Goal: Register for event/course

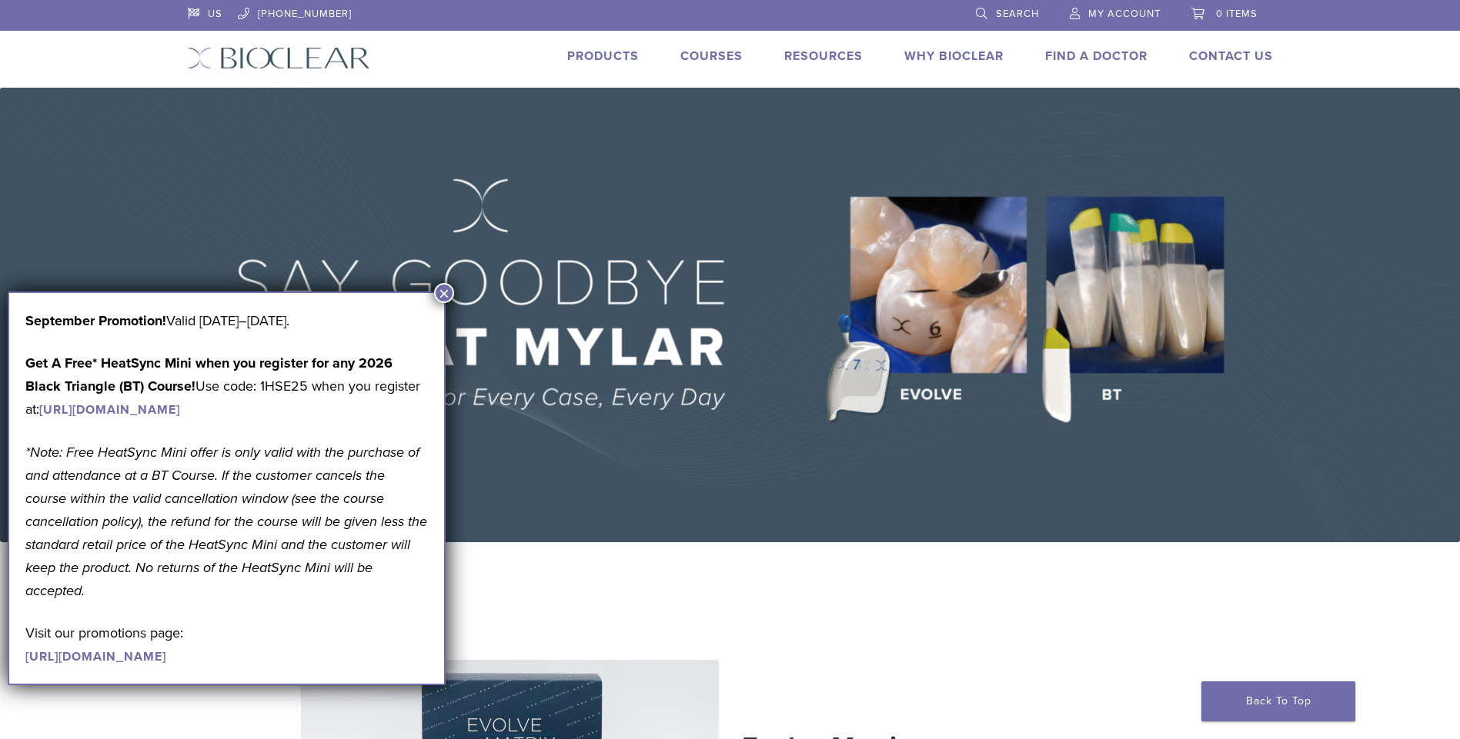
click at [446, 298] on button "×" at bounding box center [444, 293] width 20 height 20
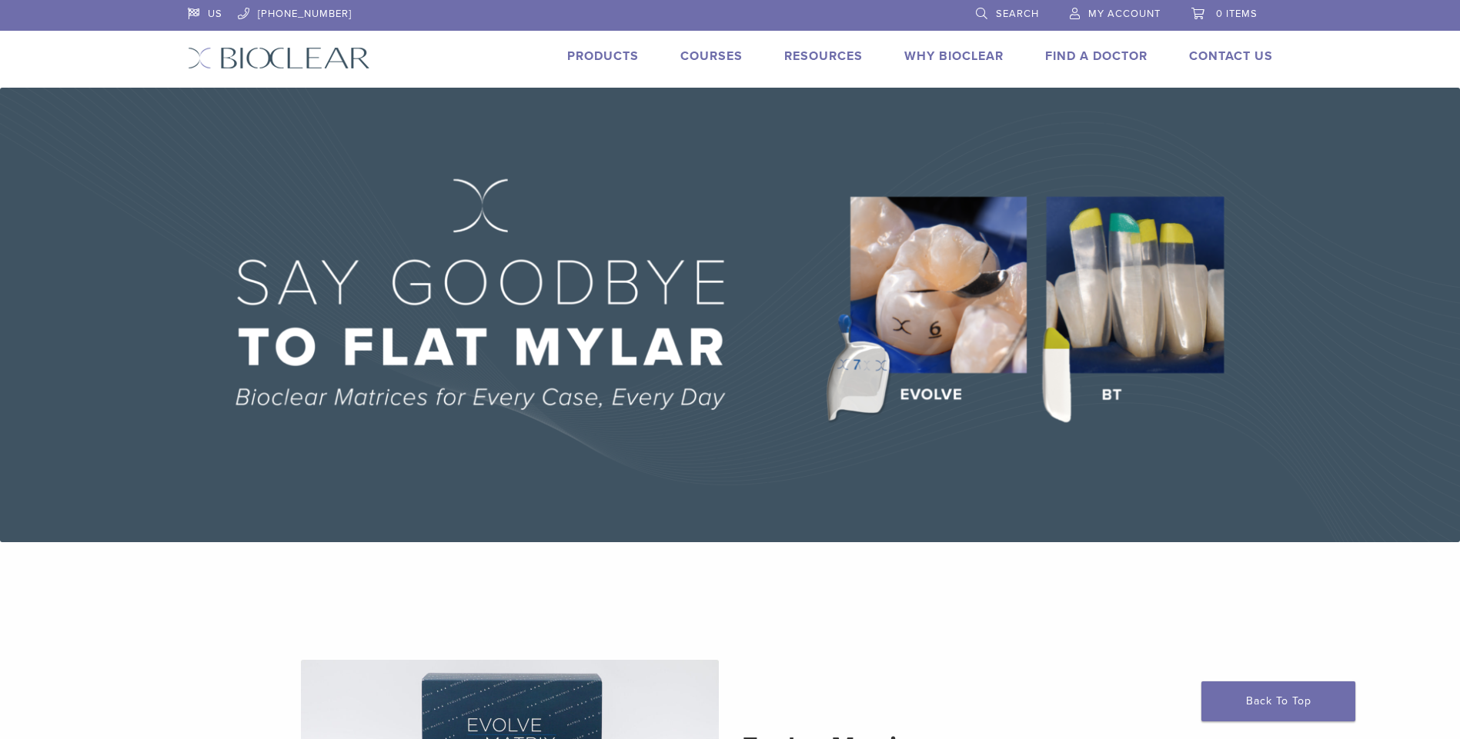
click at [695, 58] on link "Courses" at bounding box center [711, 55] width 62 height 15
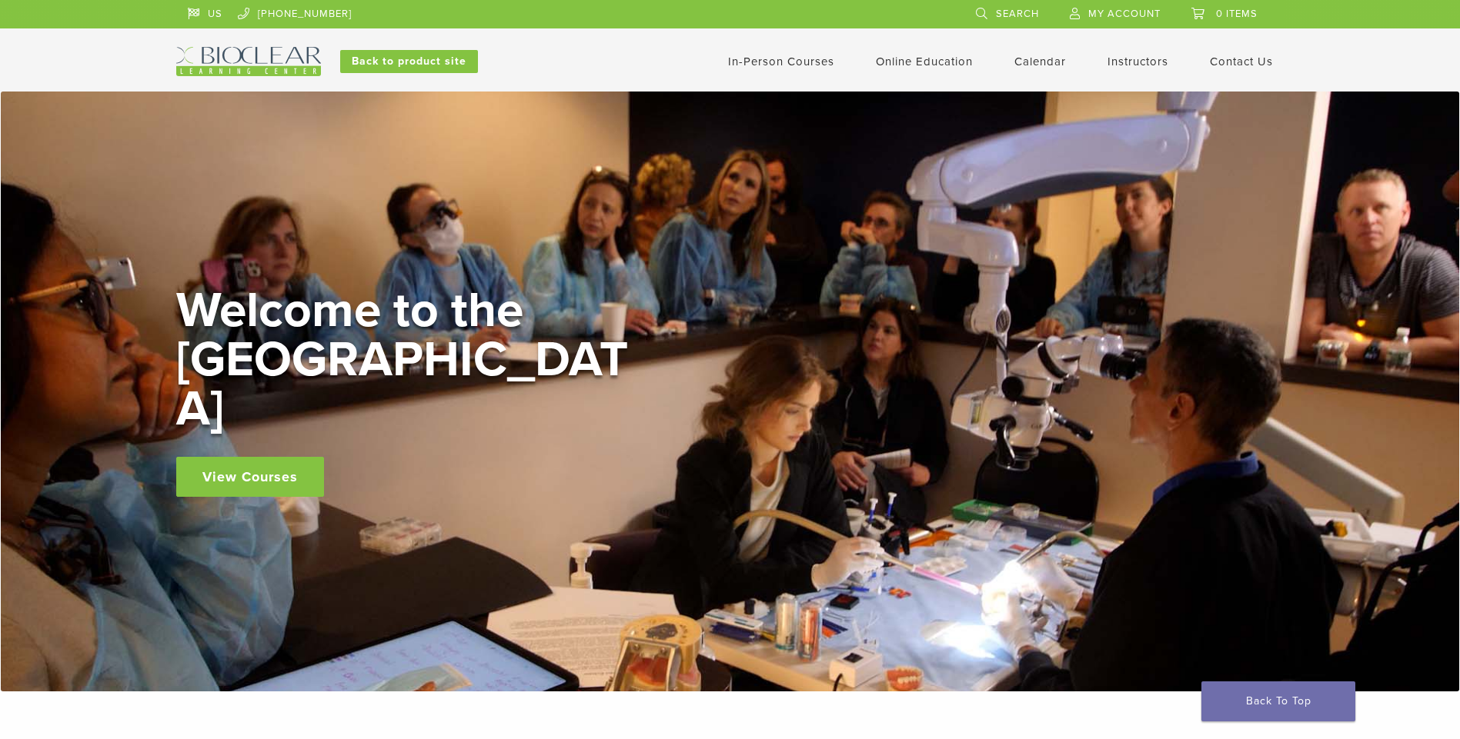
click at [769, 64] on link "In-Person Courses" at bounding box center [781, 62] width 106 height 14
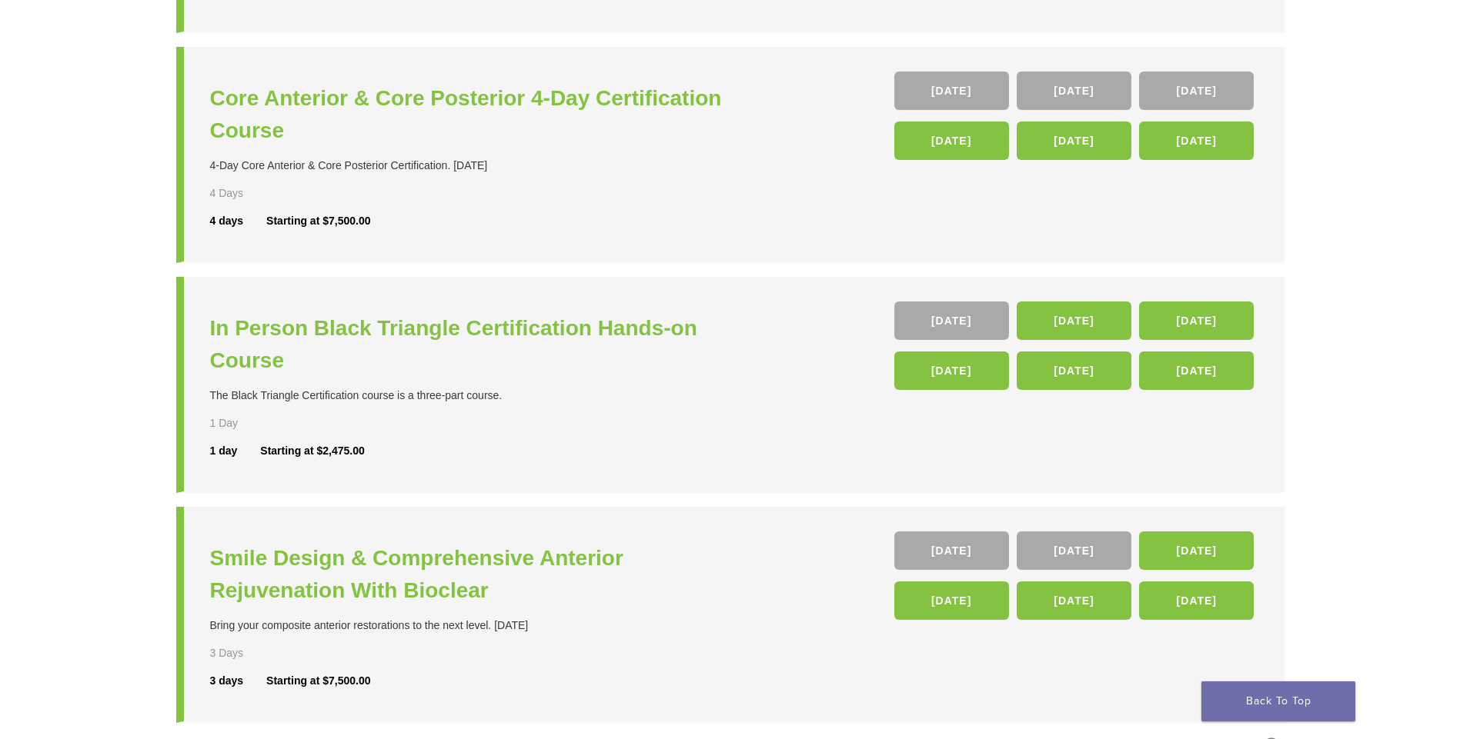
scroll to position [385, 0]
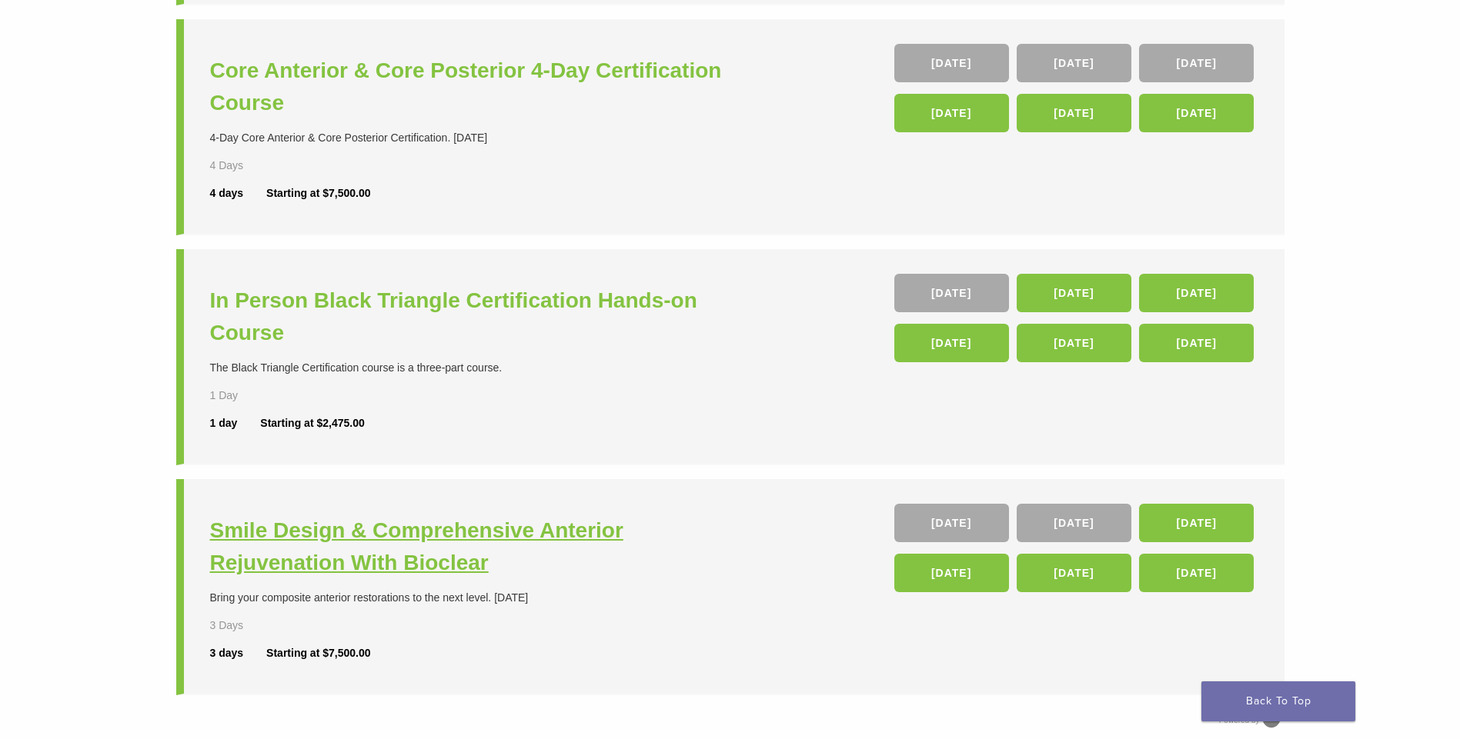
click at [491, 528] on h3 "Smile Design & Comprehensive Anterior Rejuvenation With Bioclear" at bounding box center [472, 547] width 524 height 65
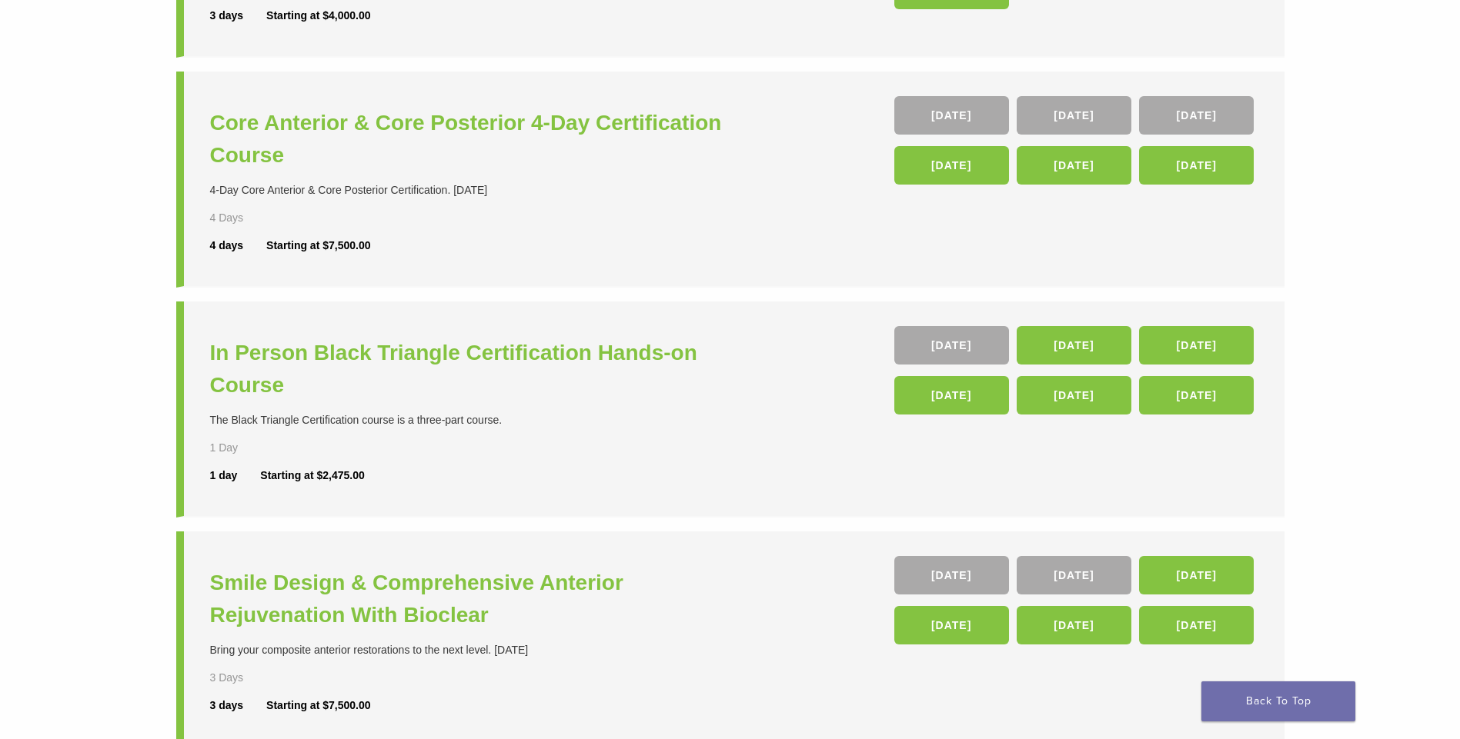
scroll to position [308, 0]
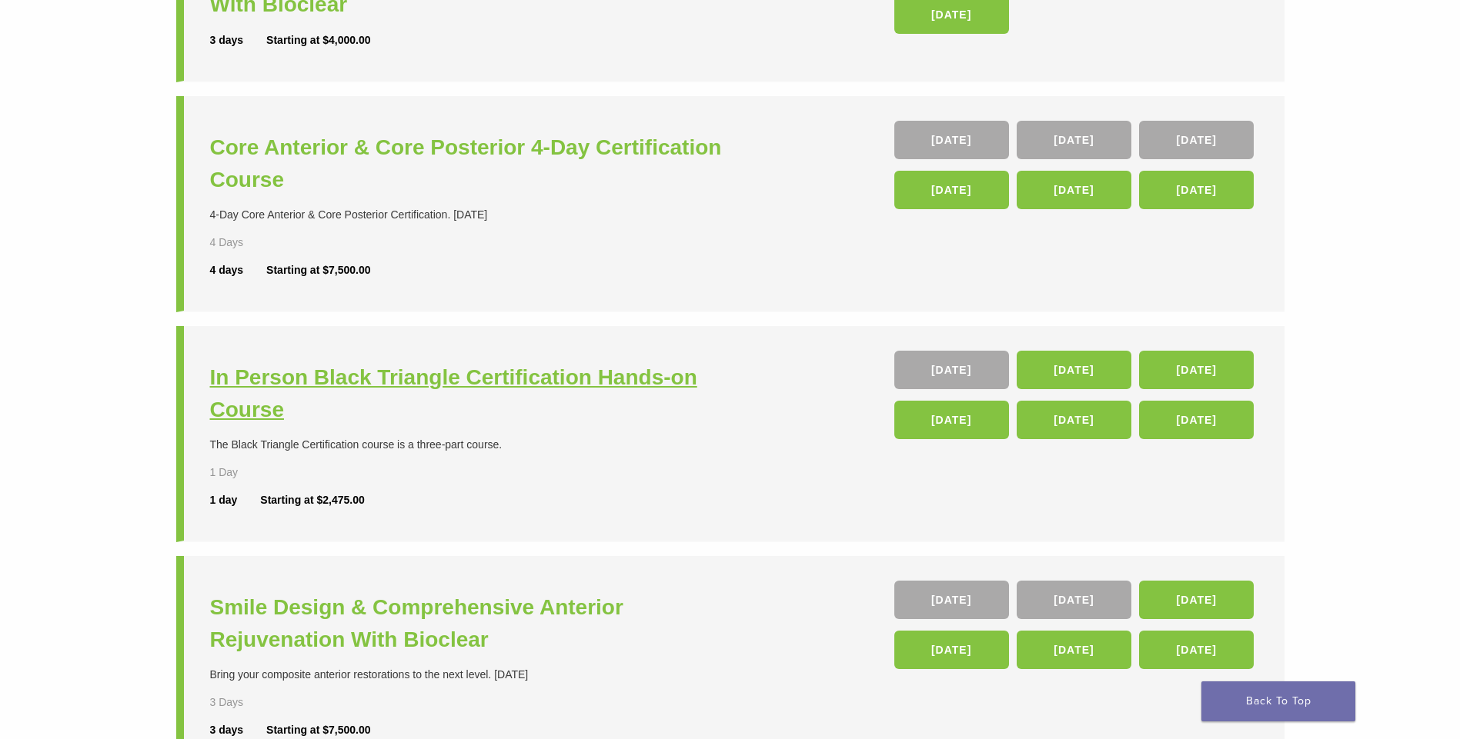
click at [481, 383] on h3 "In Person Black Triangle Certification Hands-on Course" at bounding box center [472, 394] width 524 height 65
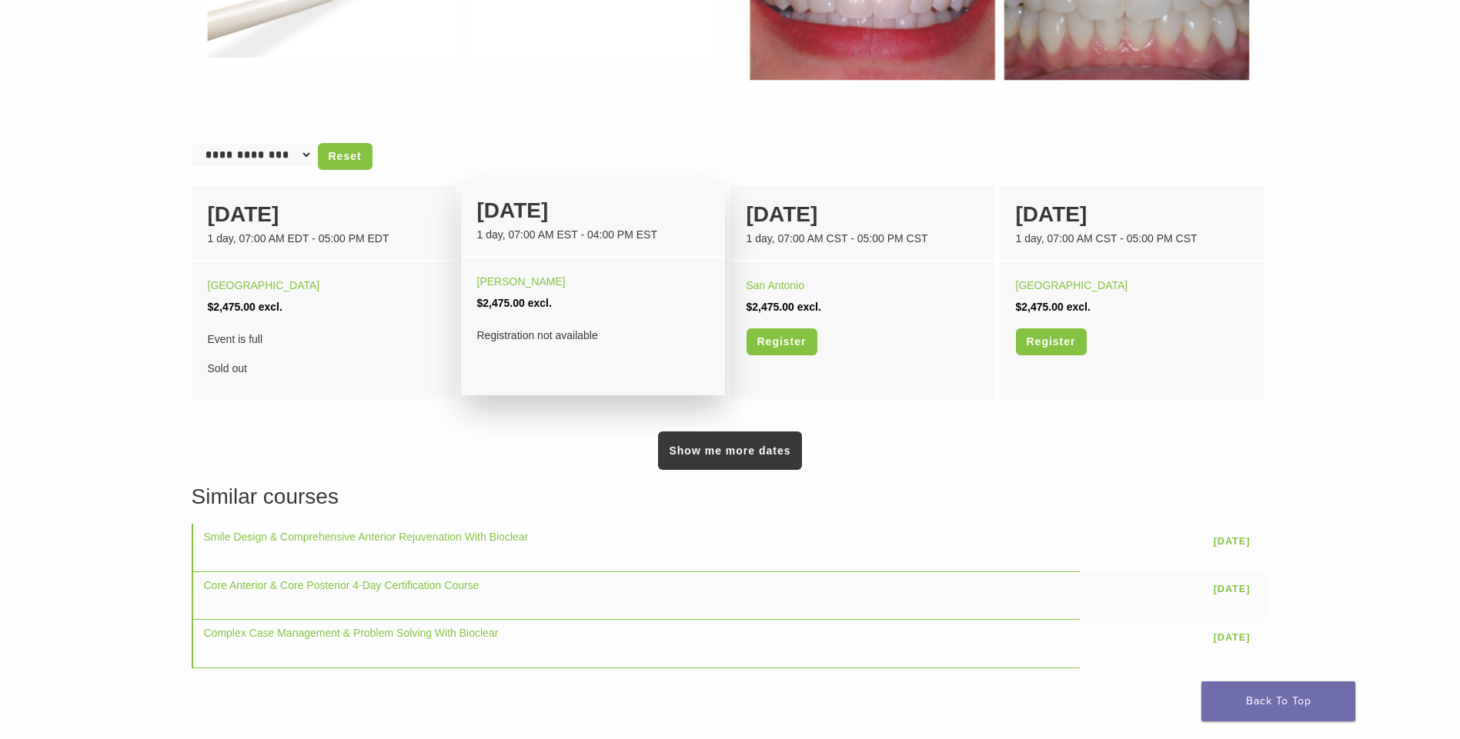
scroll to position [1000, 0]
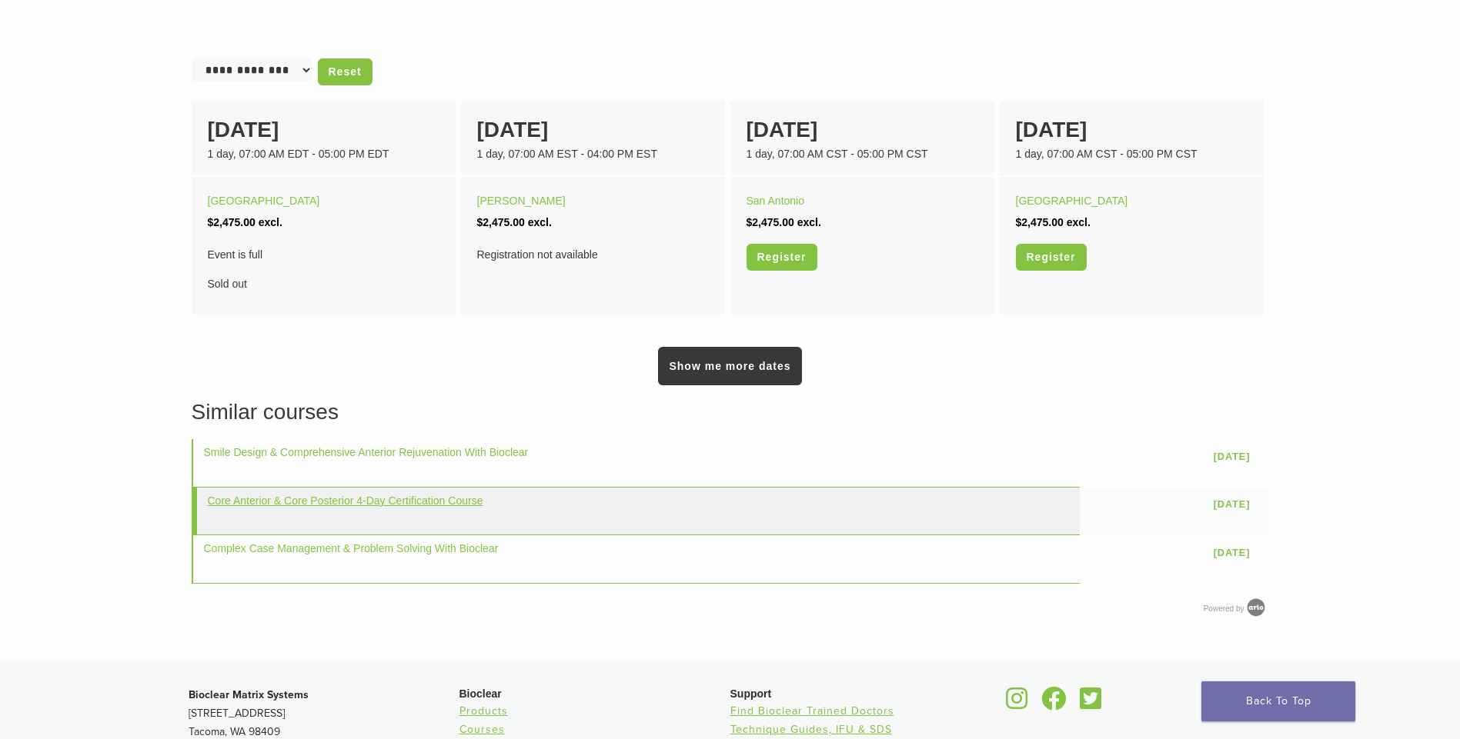
click at [472, 506] on link "Core Anterior & Core Posterior 4-Day Certification Course" at bounding box center [345, 501] width 275 height 12
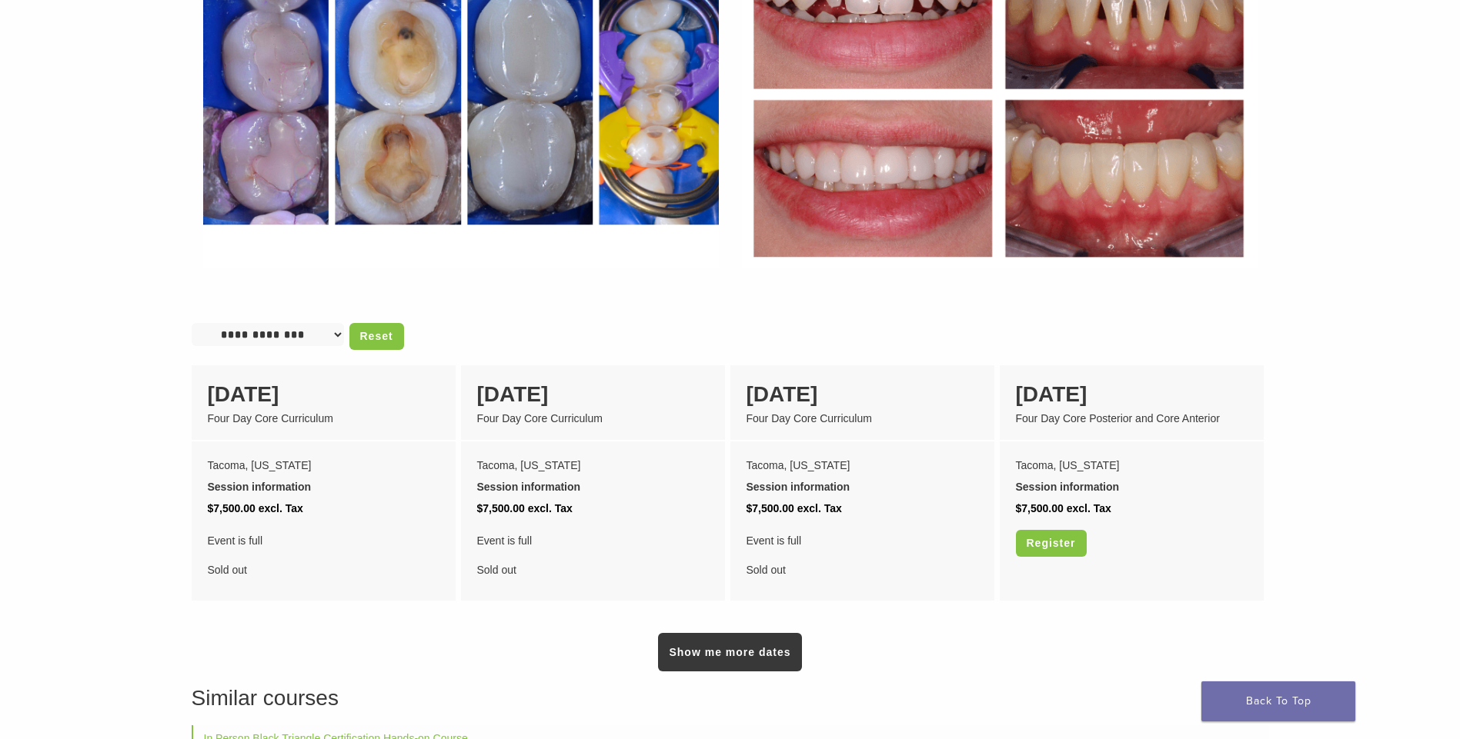
scroll to position [1077, 0]
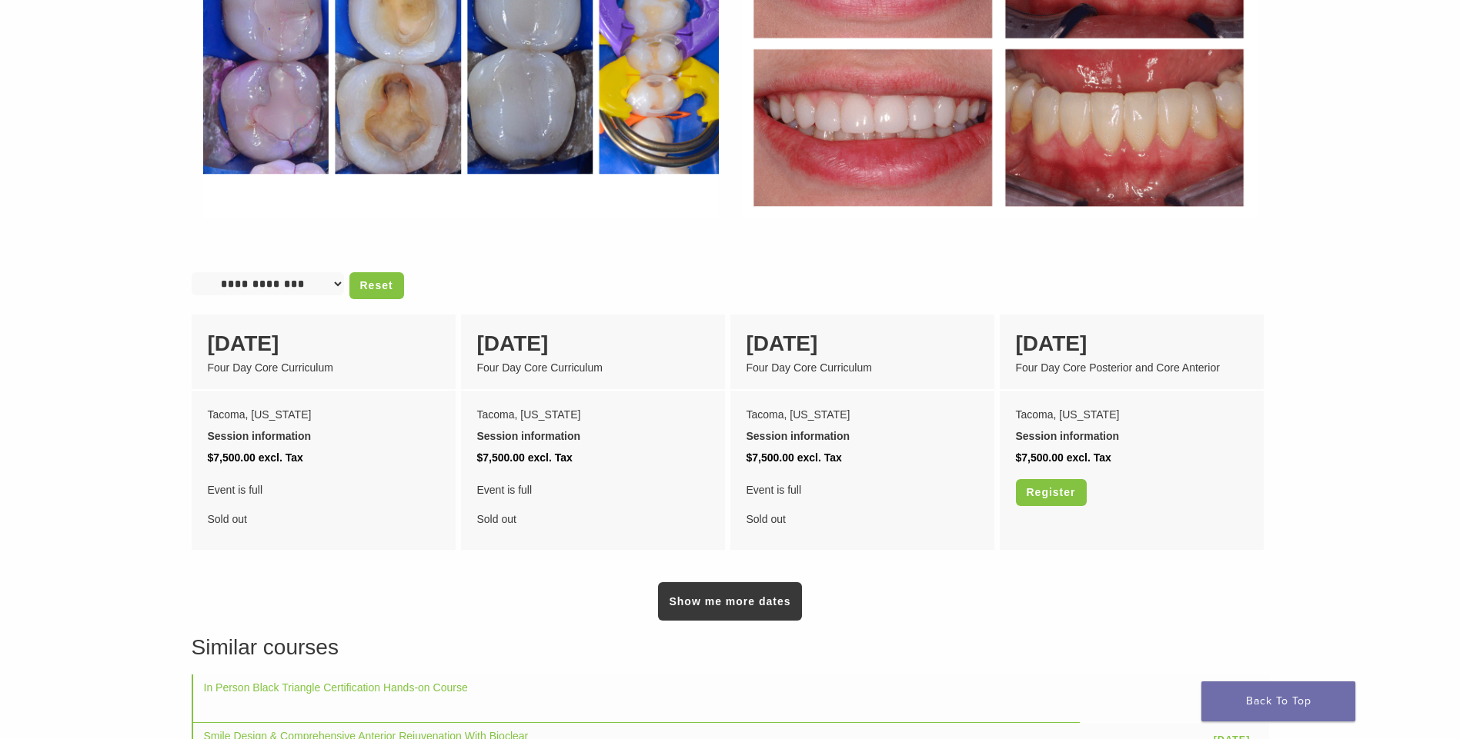
click at [748, 597] on link "Show me more dates" at bounding box center [729, 601] width 143 height 38
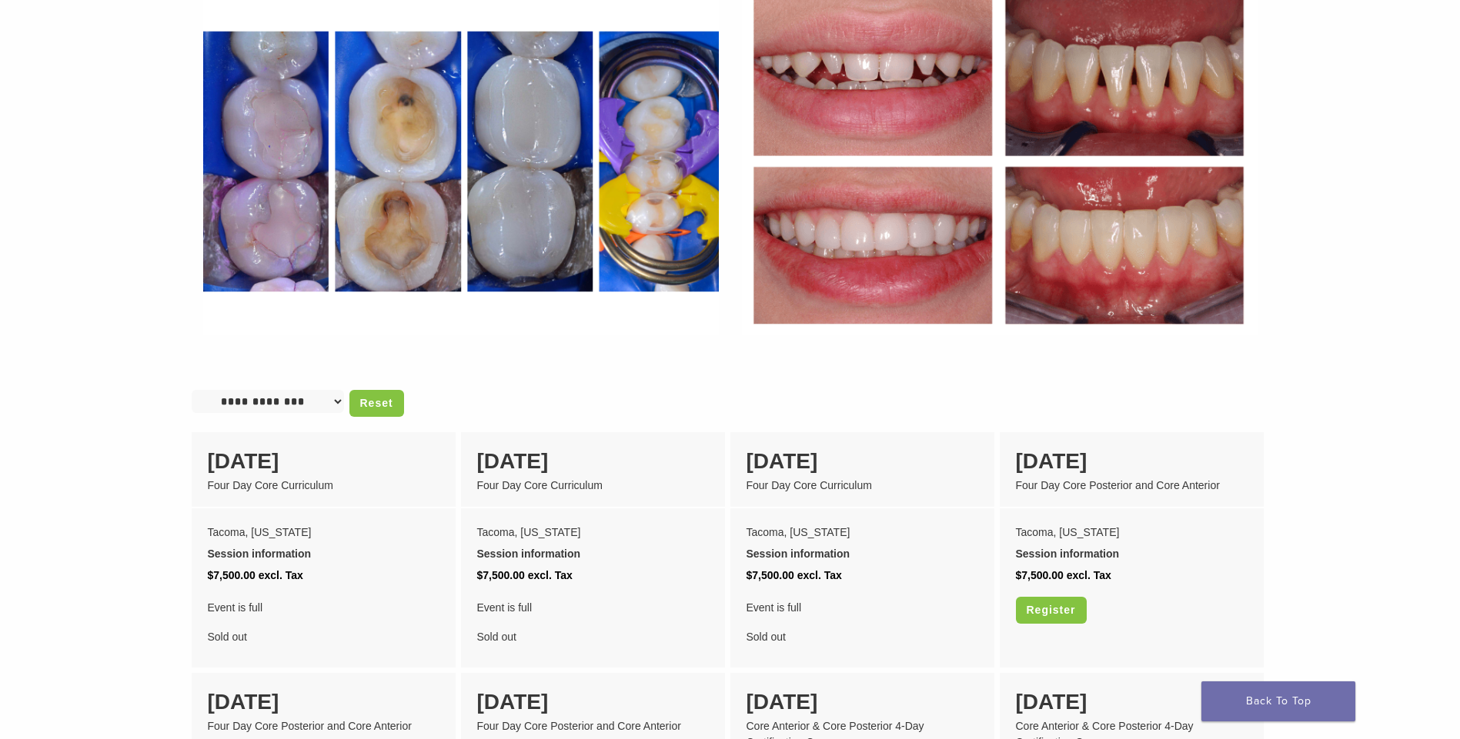
scroll to position [923, 0]
